Goal: Find specific page/section: Find specific page/section

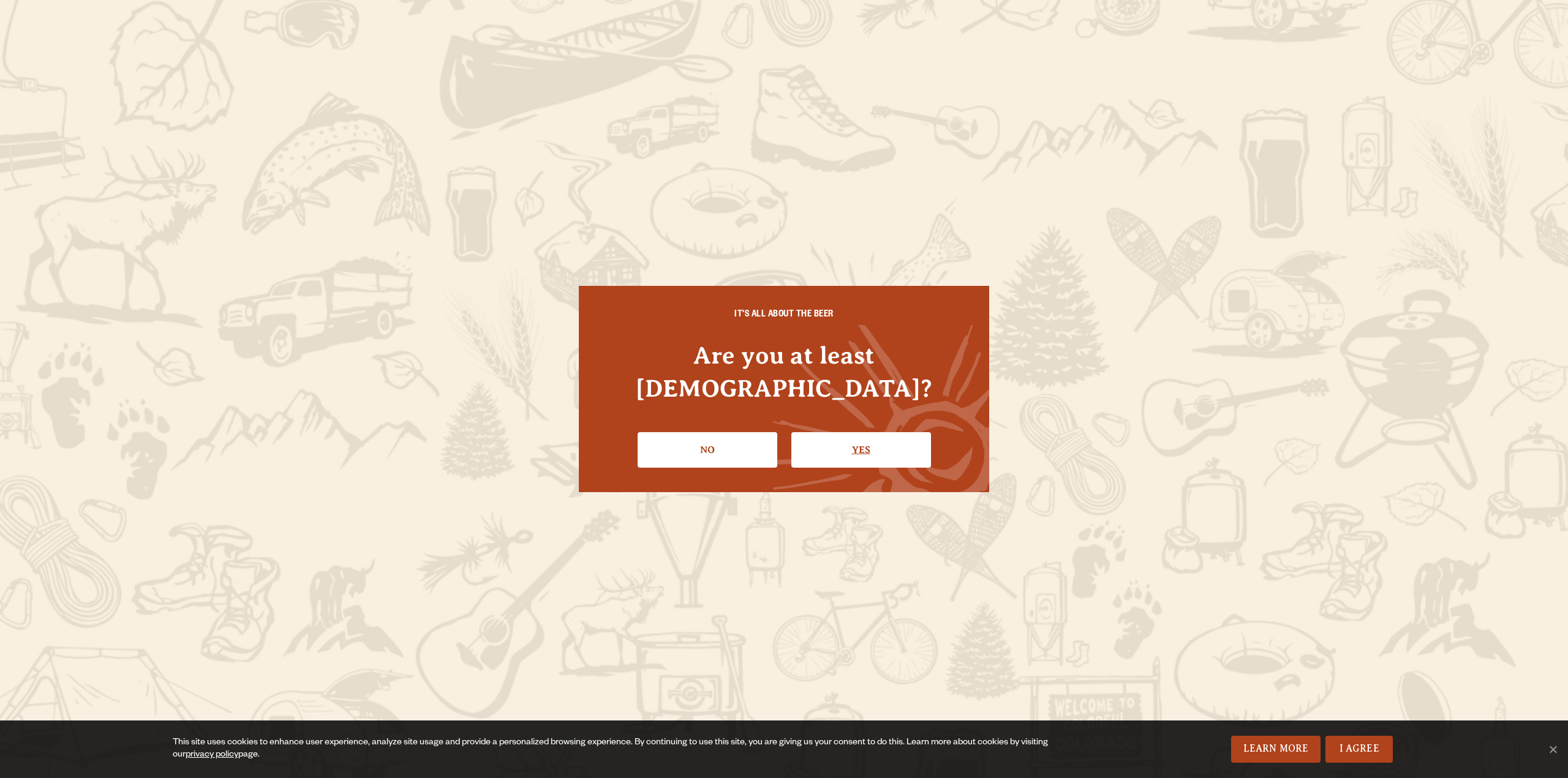
click at [835, 432] on link "Yes" at bounding box center [861, 450] width 140 height 35
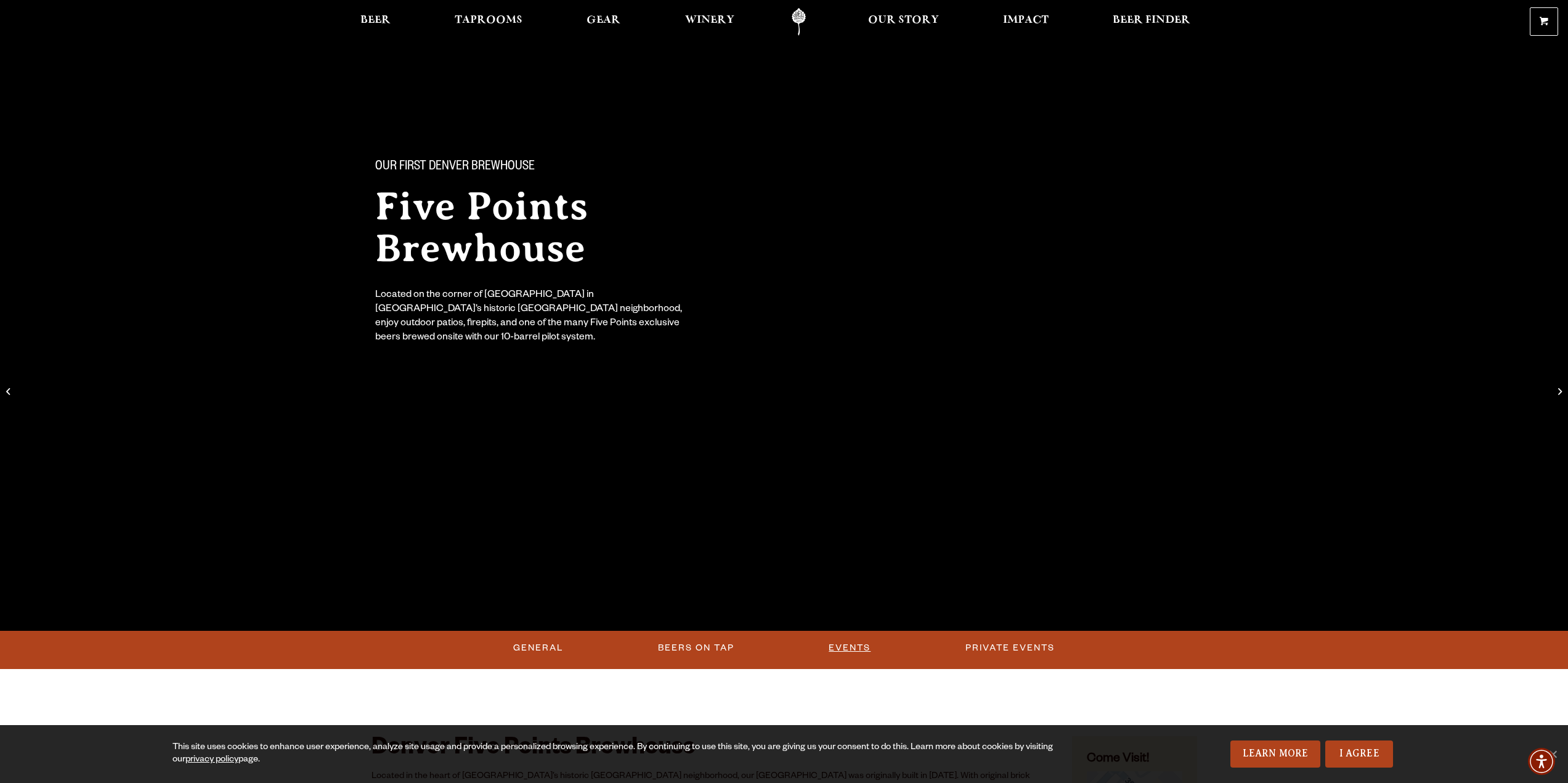
click at [856, 643] on link "Events" at bounding box center [849, 648] width 51 height 28
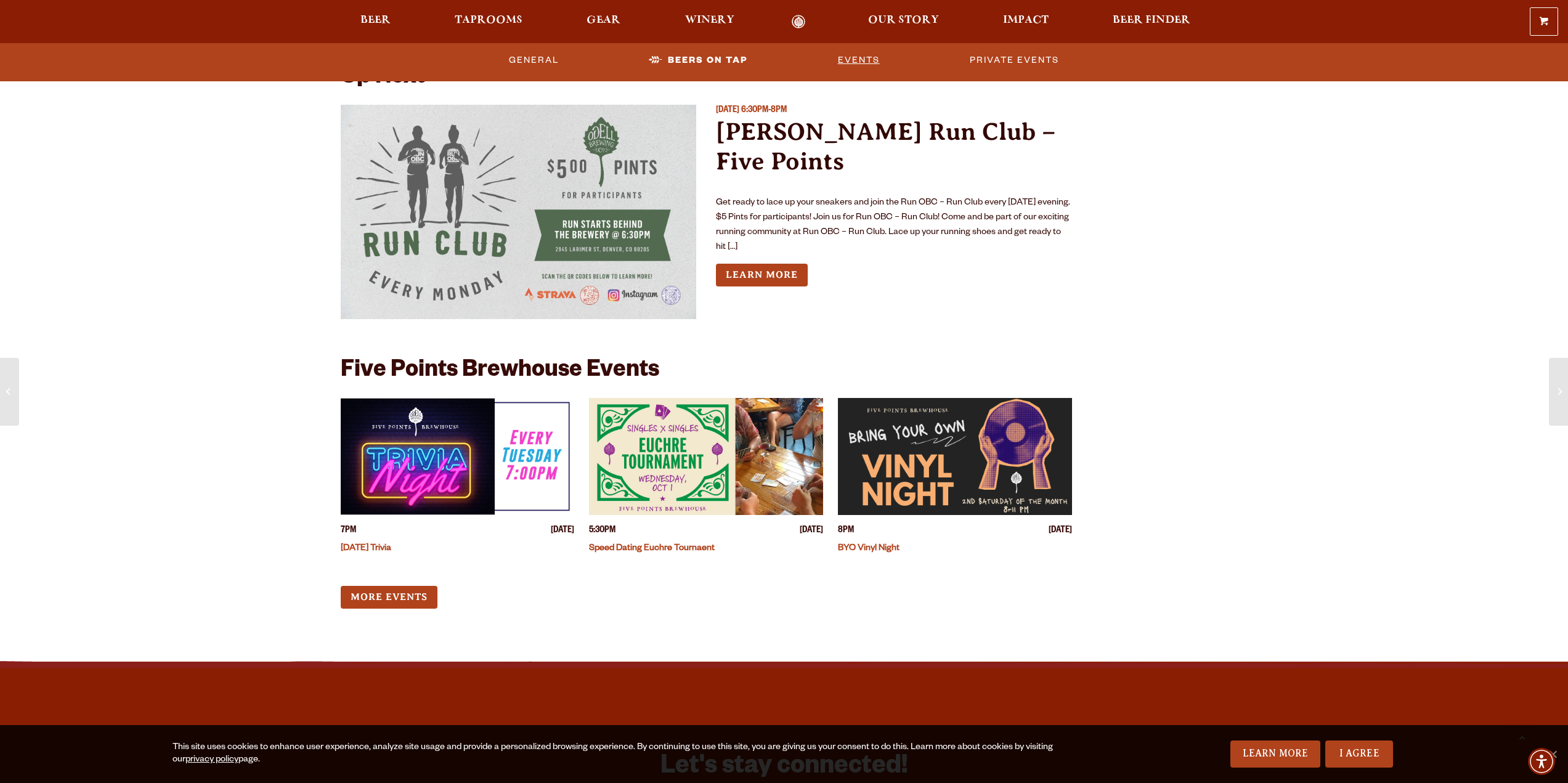
scroll to position [3216, 0]
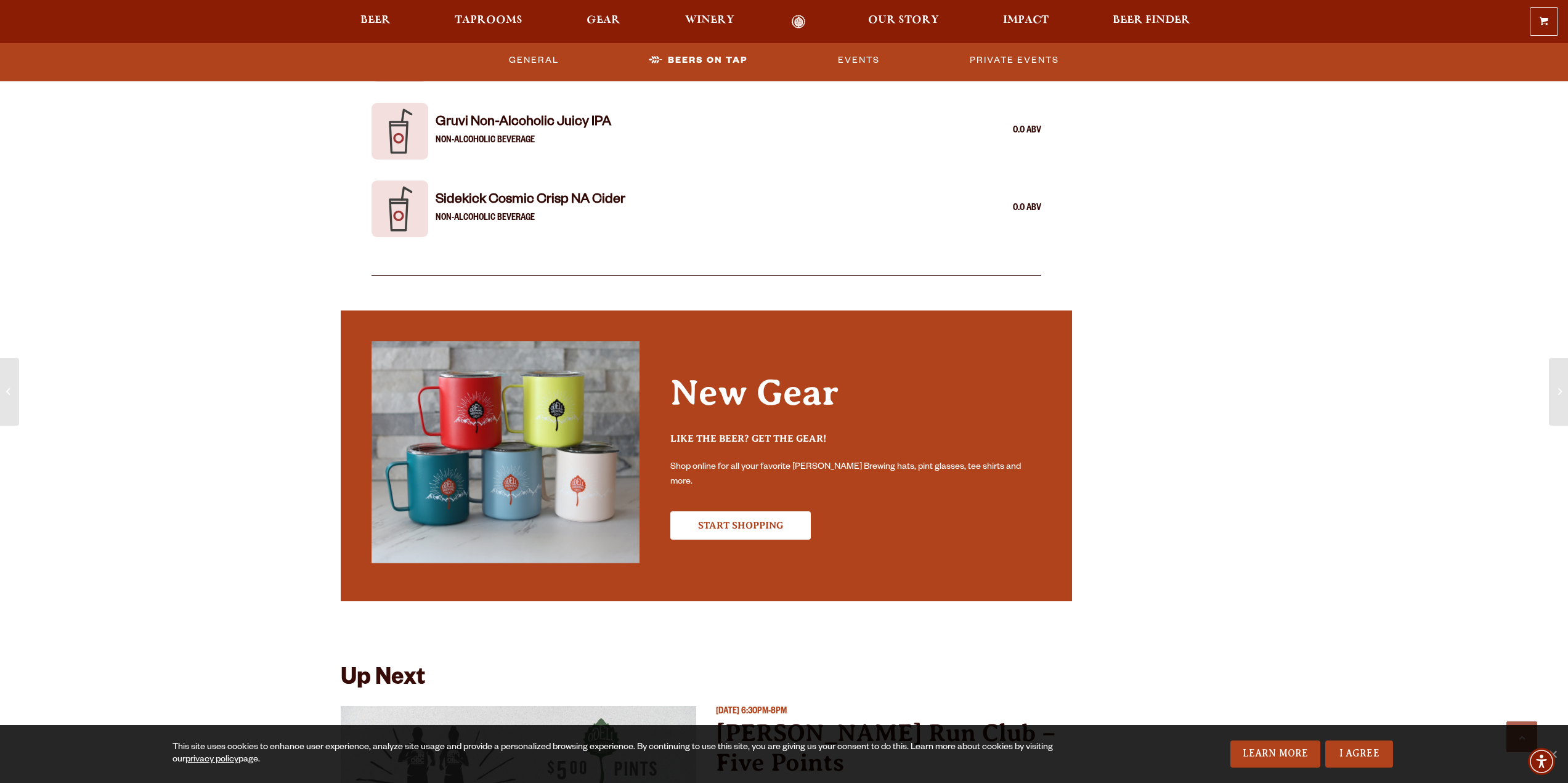
scroll to position [4202, 0]
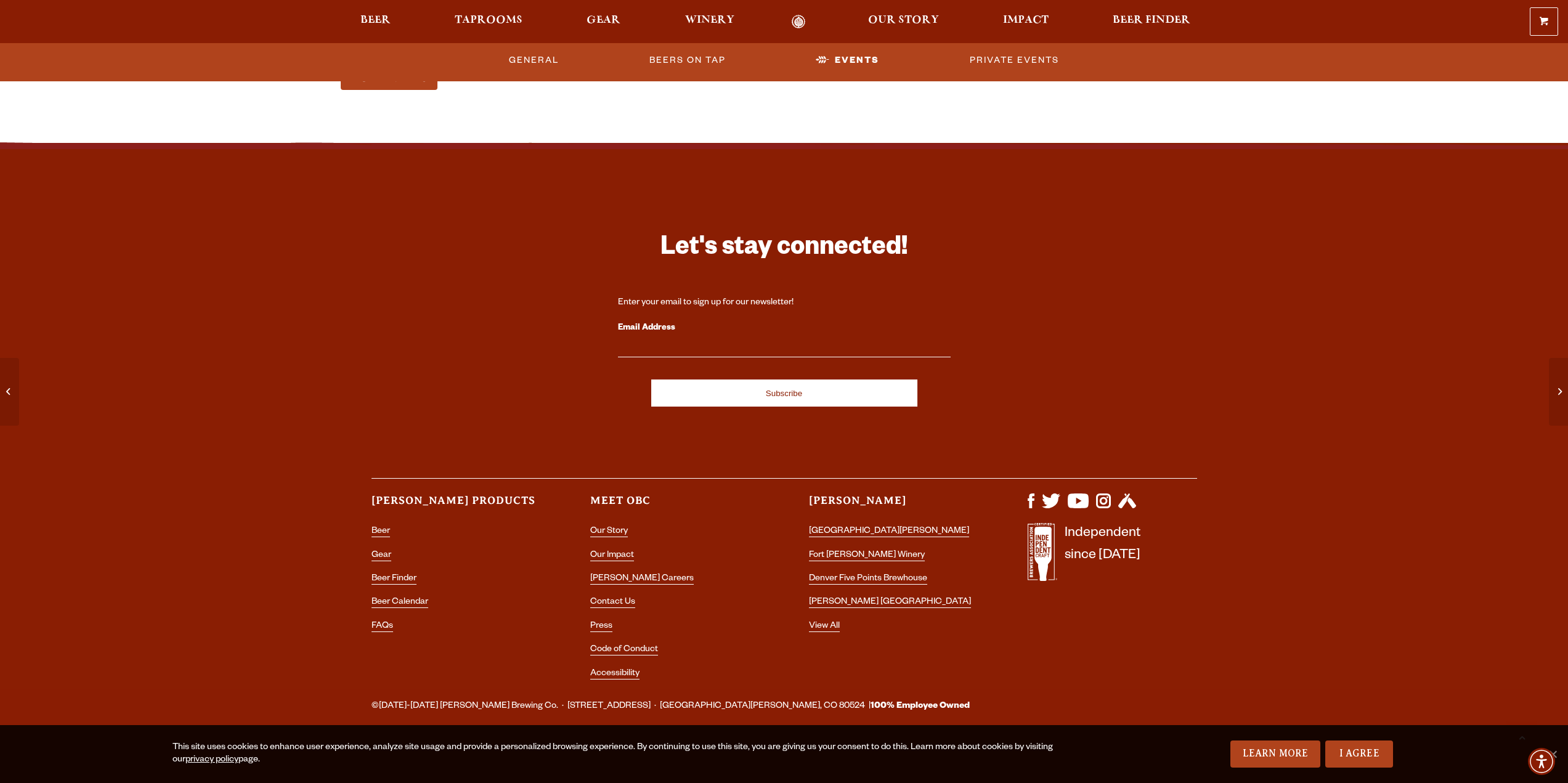
click at [357, 397] on div "Let's stay connected! Enter your email to sign up for our newsletter! Email Add…" at bounding box center [784, 446] width 887 height 487
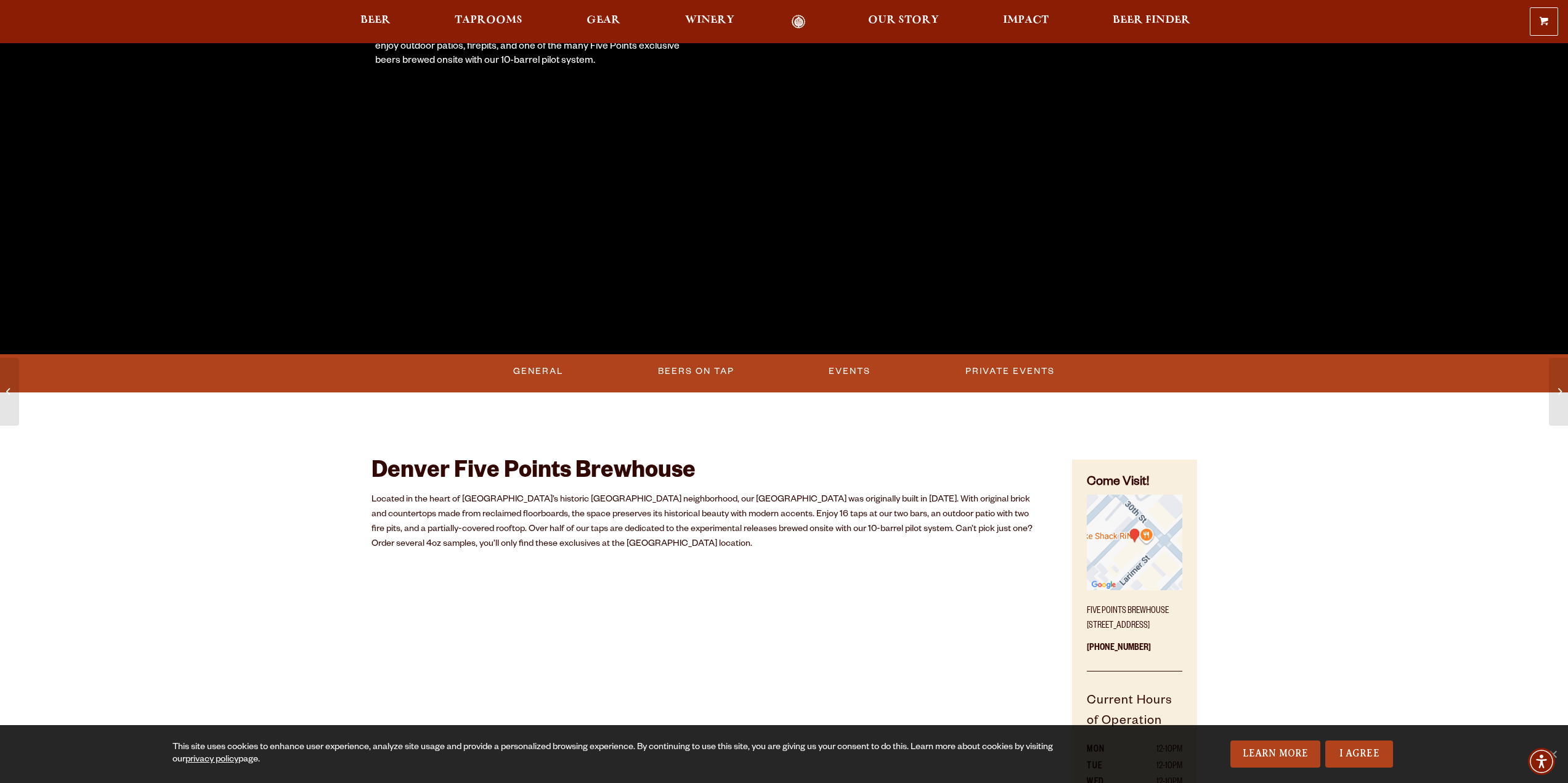
scroll to position [196, 0]
